Goal: Task Accomplishment & Management: Use online tool/utility

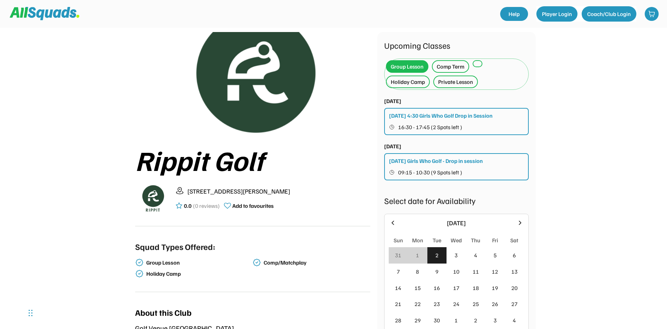
scroll to position [70, 0]
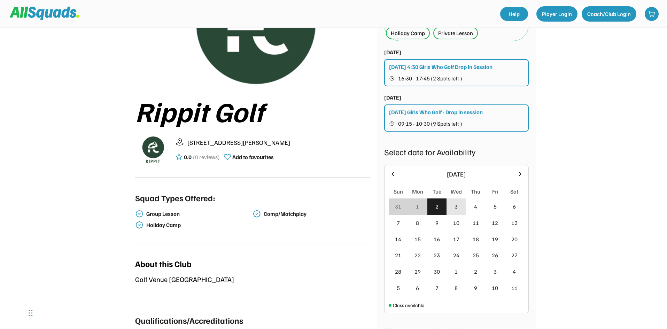
click at [454, 205] on div "3" at bounding box center [455, 206] width 19 height 16
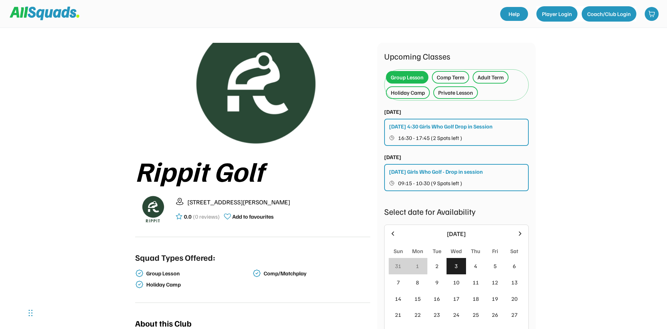
scroll to position [0, 0]
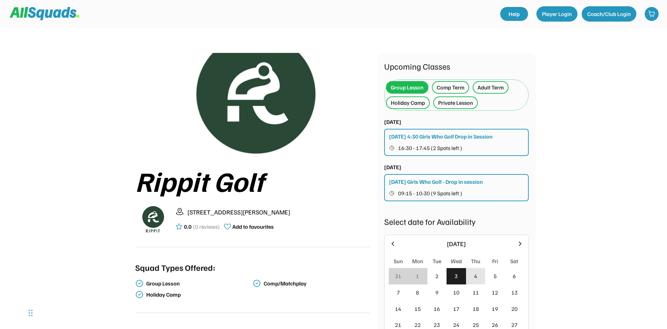
click at [476, 278] on div "4" at bounding box center [475, 276] width 3 height 8
click at [464, 275] on div "3" at bounding box center [455, 276] width 19 height 16
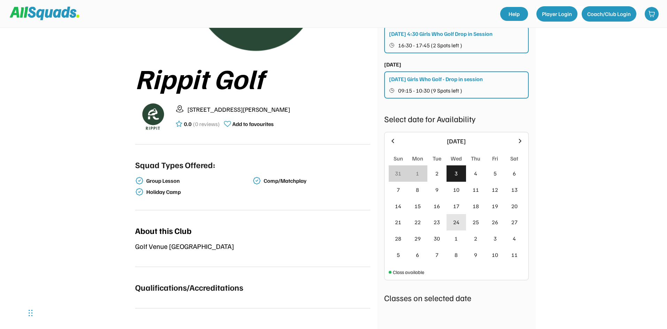
scroll to position [101, 0]
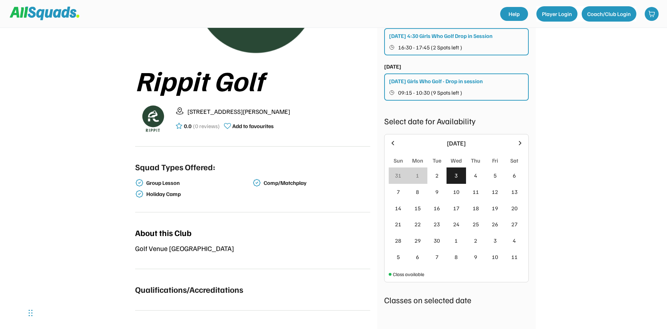
click at [458, 174] on div "3" at bounding box center [455, 175] width 19 height 16
click at [474, 173] on div "4" at bounding box center [475, 175] width 3 height 8
click at [460, 173] on div "3" at bounding box center [455, 175] width 19 height 16
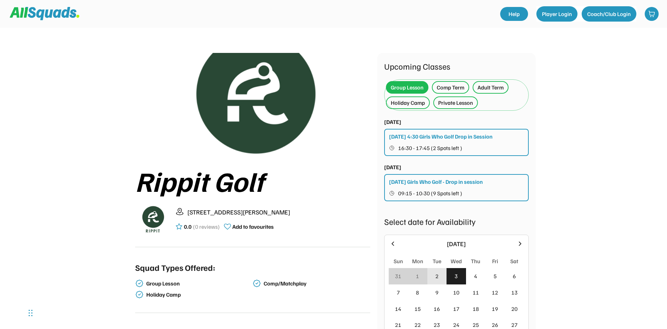
click at [434, 278] on div "2" at bounding box center [436, 276] width 19 height 16
click at [410, 272] on div "1" at bounding box center [417, 276] width 19 height 16
click at [484, 271] on div "4" at bounding box center [475, 276] width 19 height 16
click at [498, 272] on div "5" at bounding box center [494, 276] width 19 height 16
click at [523, 273] on div "6" at bounding box center [513, 276] width 19 height 16
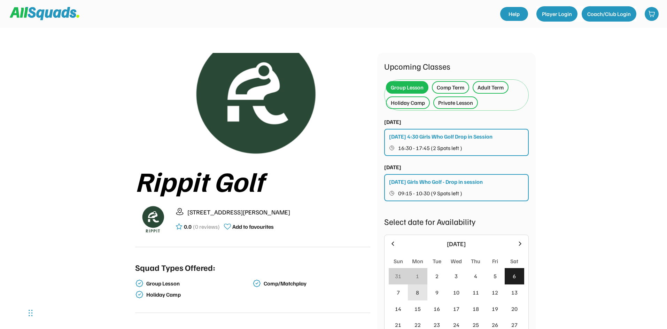
click at [420, 298] on div "8" at bounding box center [417, 292] width 19 height 16
click at [401, 297] on div "7" at bounding box center [397, 292] width 19 height 16
click at [436, 298] on div "9" at bounding box center [436, 292] width 19 height 16
click at [460, 299] on div "10" at bounding box center [455, 292] width 19 height 16
click at [474, 294] on div "11" at bounding box center [475, 292] width 6 height 8
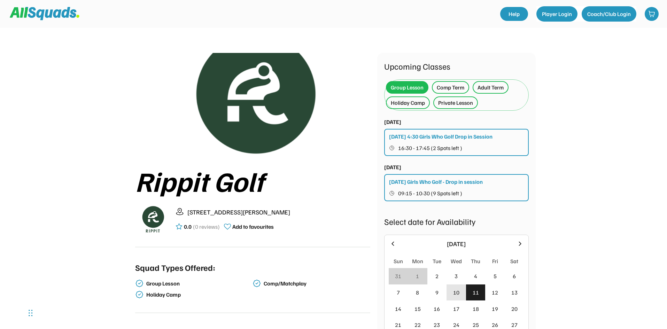
click at [456, 290] on div "10" at bounding box center [456, 292] width 6 height 8
